Goal: Find specific page/section: Find specific page/section

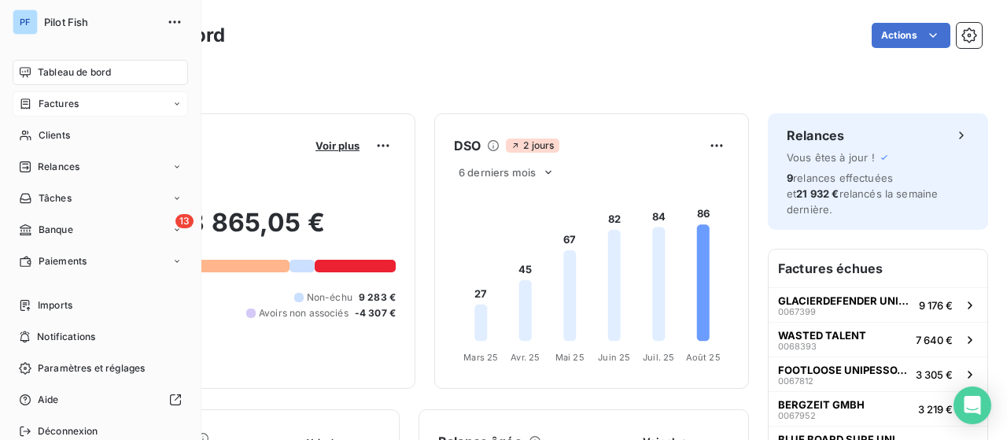
click at [77, 101] on span "Factures" at bounding box center [59, 104] width 40 height 14
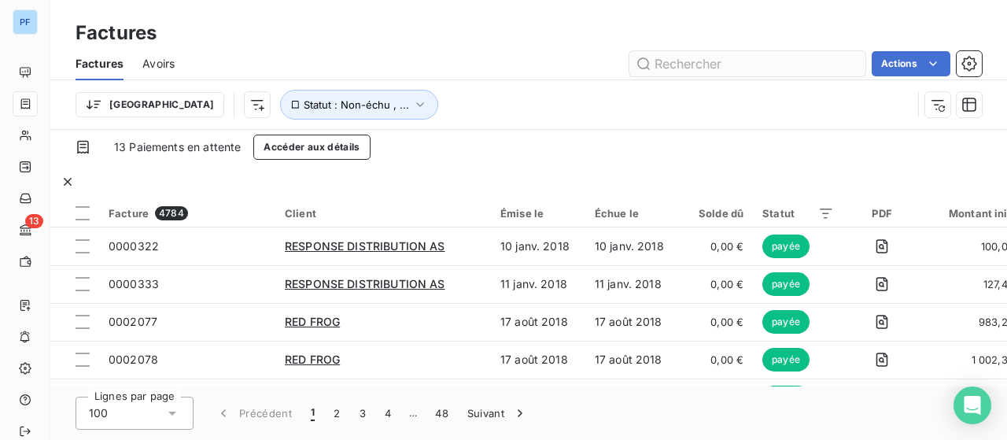
click at [689, 61] on input "text" at bounding box center [747, 63] width 236 height 25
type input "67490"
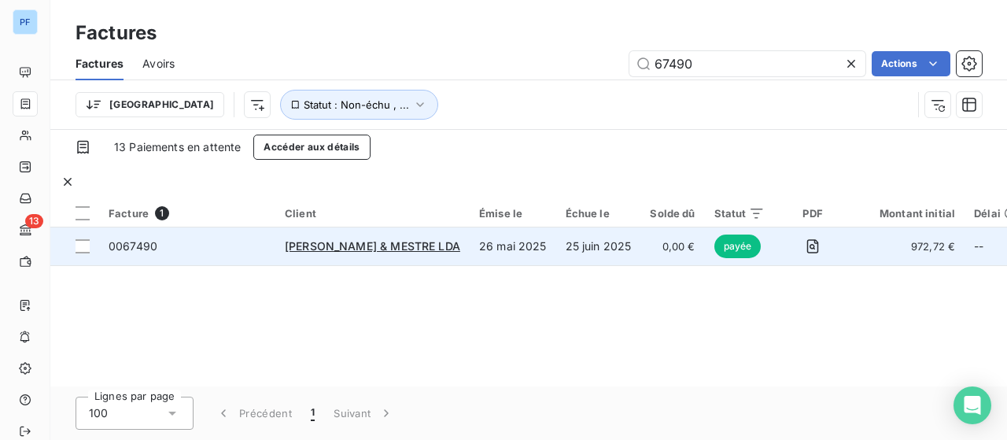
click at [221, 238] on span "0067490" at bounding box center [187, 246] width 157 height 16
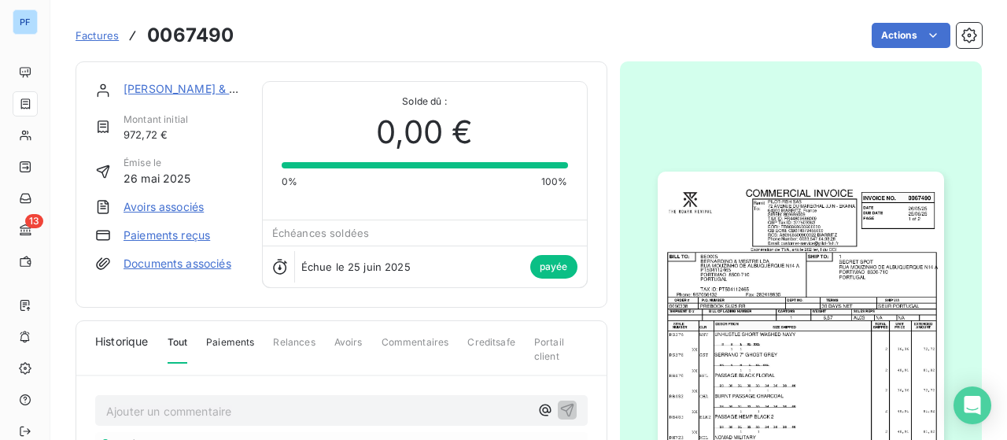
click at [823, 278] on img "button" at bounding box center [801, 374] width 286 height 404
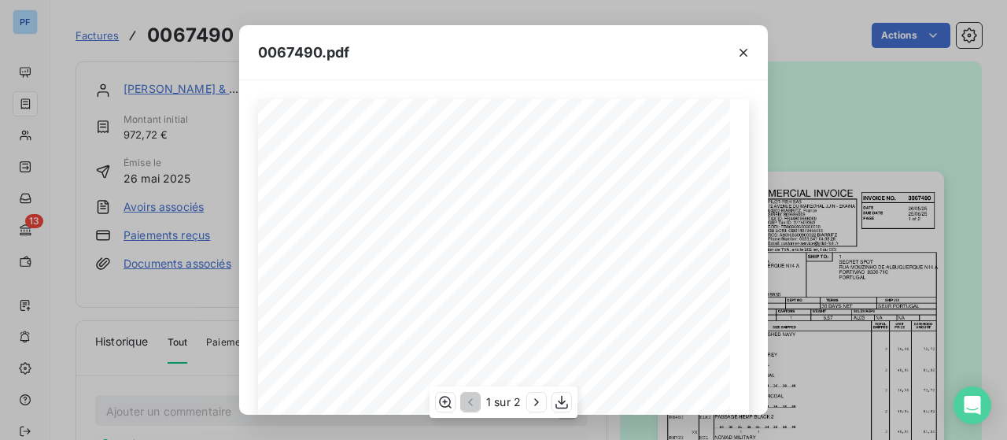
click at [541, 236] on span "SHIP TO:" at bounding box center [532, 240] width 35 height 8
click at [562, 405] on icon "button" at bounding box center [562, 402] width 16 height 16
click at [748, 57] on icon "button" at bounding box center [744, 53] width 16 height 16
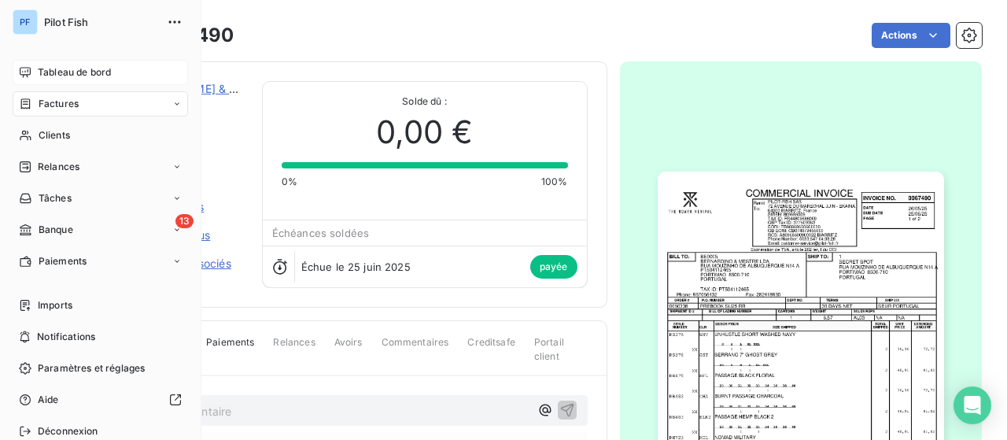
click at [33, 72] on div "Tableau de bord" at bounding box center [100, 72] width 175 height 25
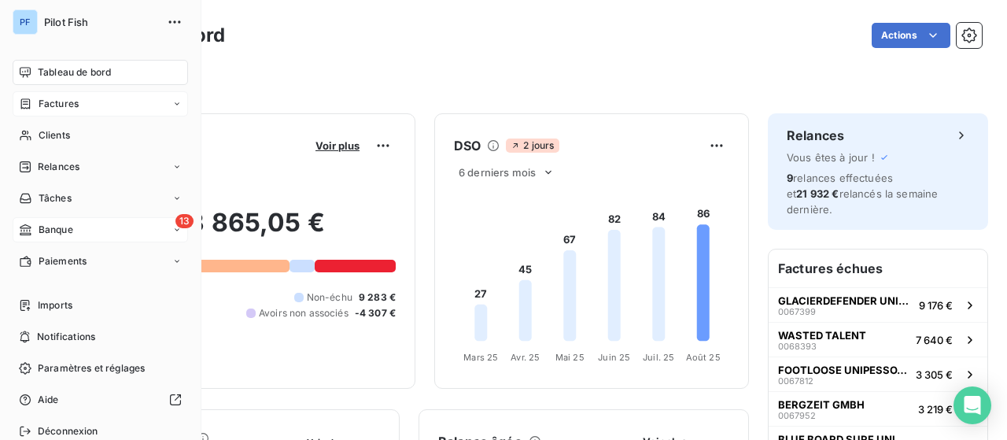
click at [79, 227] on div "13 Banque" at bounding box center [100, 229] width 175 height 25
